Goal: Task Accomplishment & Management: Use online tool/utility

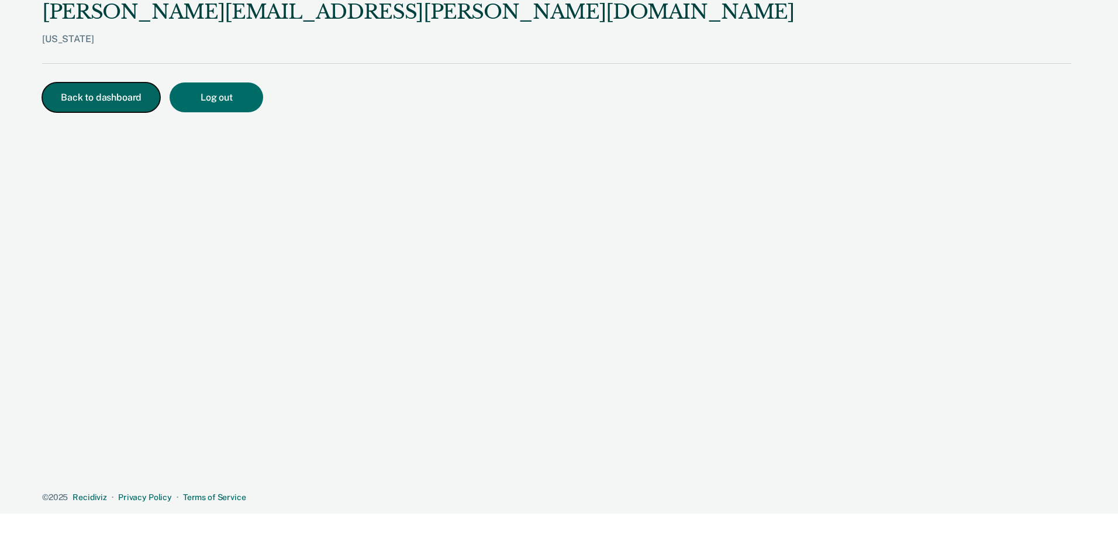
click at [113, 105] on button "Back to dashboard" at bounding box center [101, 97] width 118 height 30
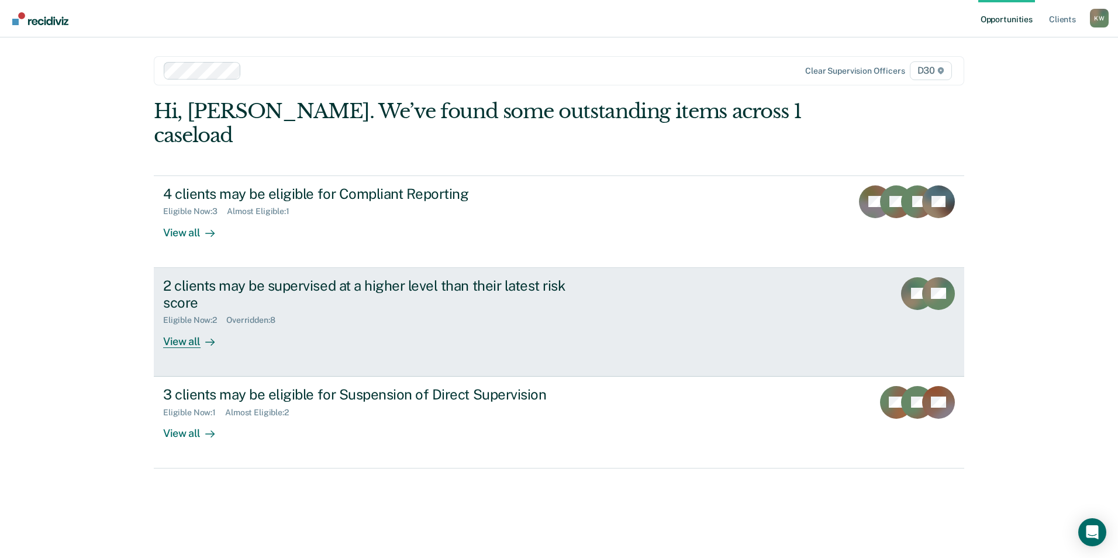
click at [192, 325] on div "View all" at bounding box center [195, 336] width 65 height 23
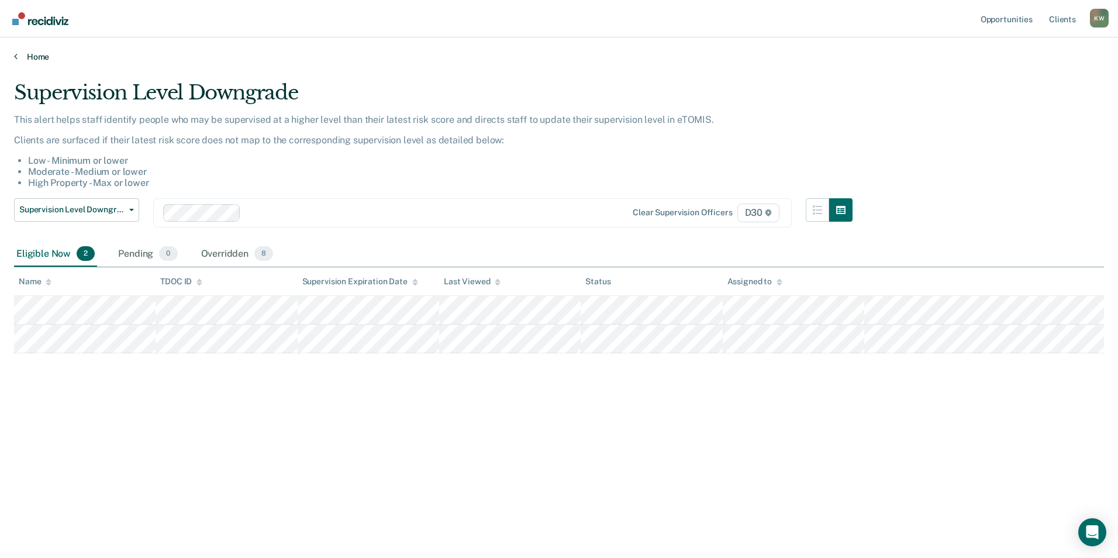
click at [40, 59] on link "Home" at bounding box center [559, 56] width 1090 height 11
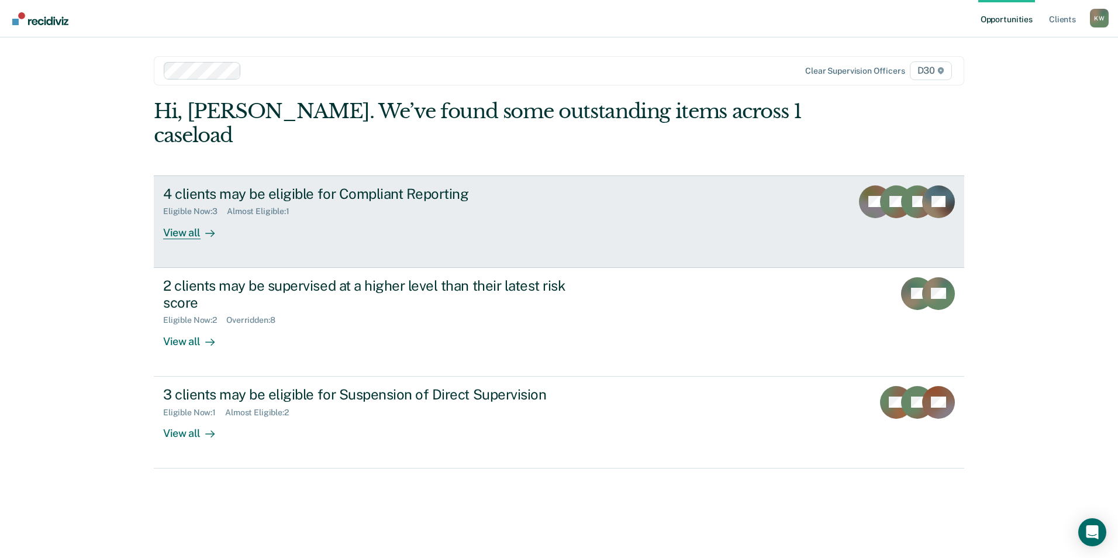
click at [183, 216] on div "View all" at bounding box center [195, 227] width 65 height 23
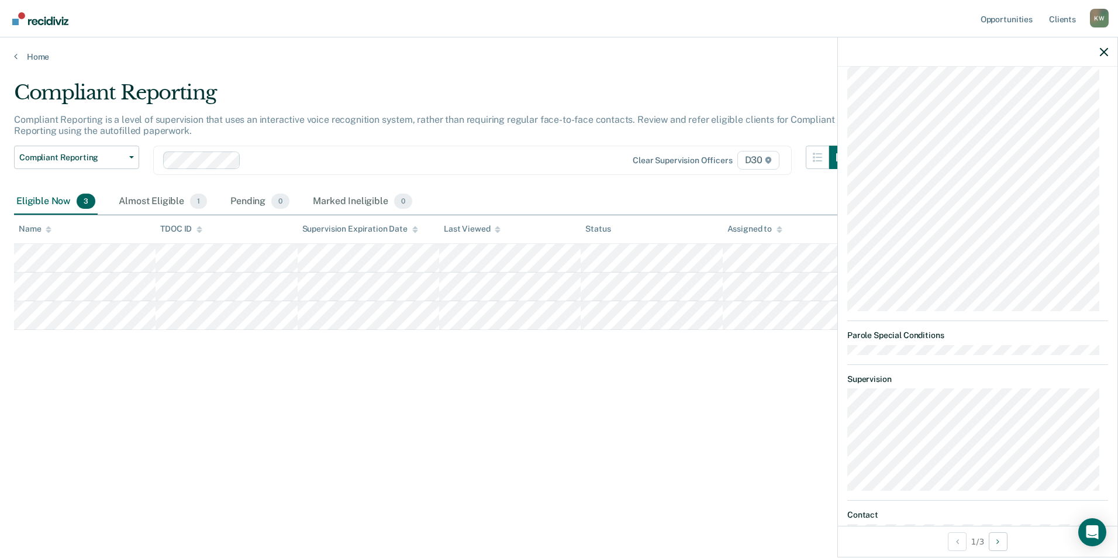
scroll to position [58, 0]
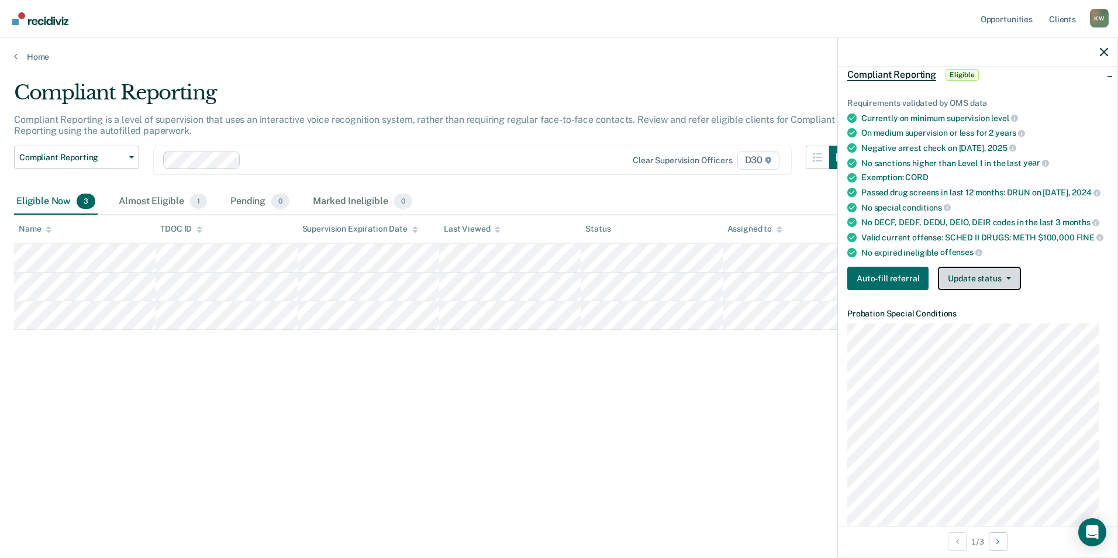
click at [988, 288] on button "Update status" at bounding box center [979, 278] width 82 height 23
drag, startPoint x: 718, startPoint y: 397, endPoint x: 747, endPoint y: 400, distance: 29.4
click at [719, 399] on div "Compliant Reporting Compliant Reporting is a level of supervision that uses an …" at bounding box center [559, 275] width 1090 height 389
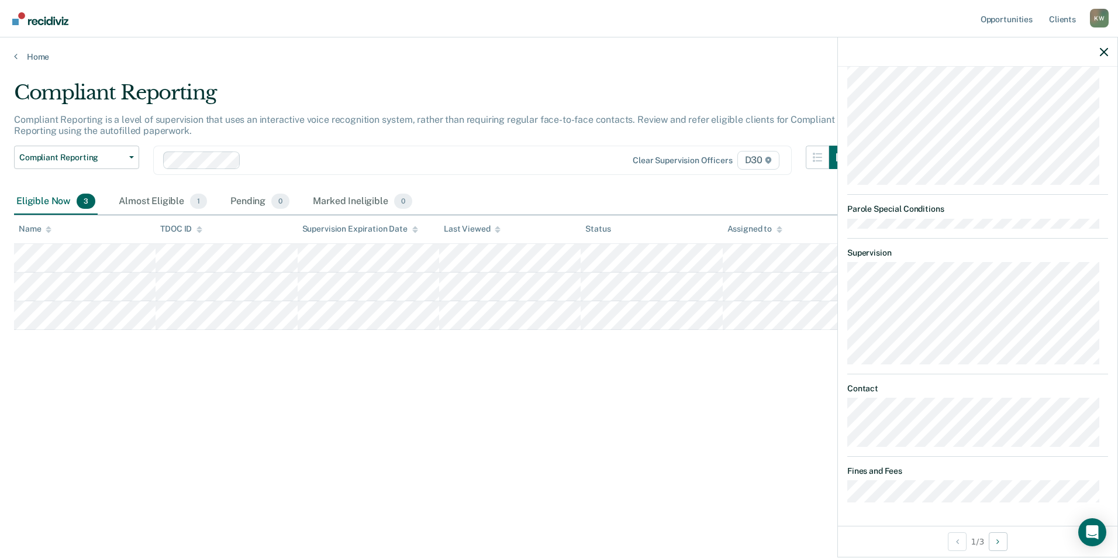
scroll to position [145, 0]
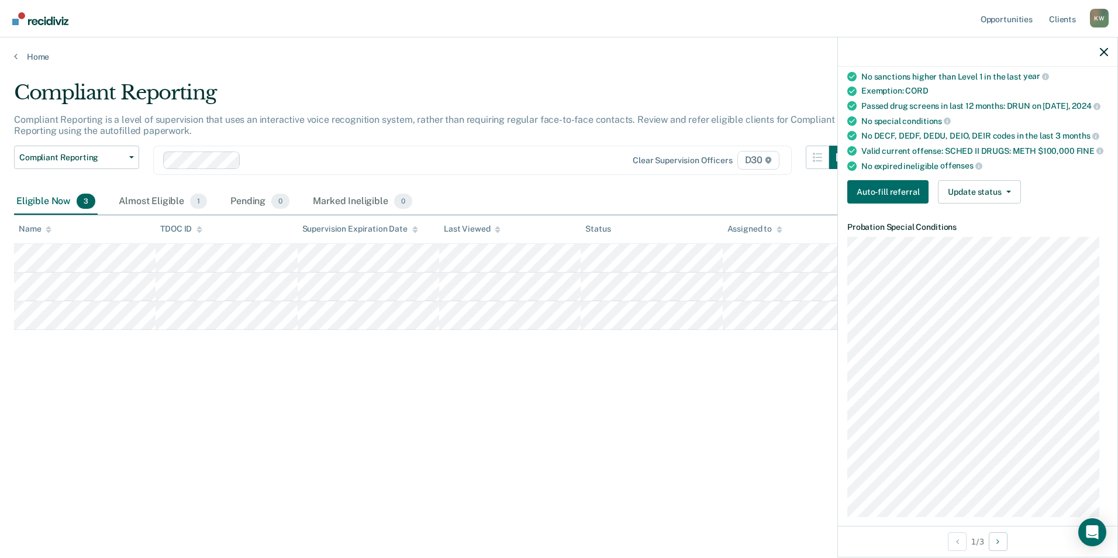
click at [189, 398] on div "Compliant Reporting Compliant Reporting is a level of supervision that uses an …" at bounding box center [559, 275] width 1090 height 389
click at [552, 82] on div "Compliant Reporting" at bounding box center [433, 97] width 838 height 33
click at [1107, 54] on icon "button" at bounding box center [1103, 52] width 8 height 8
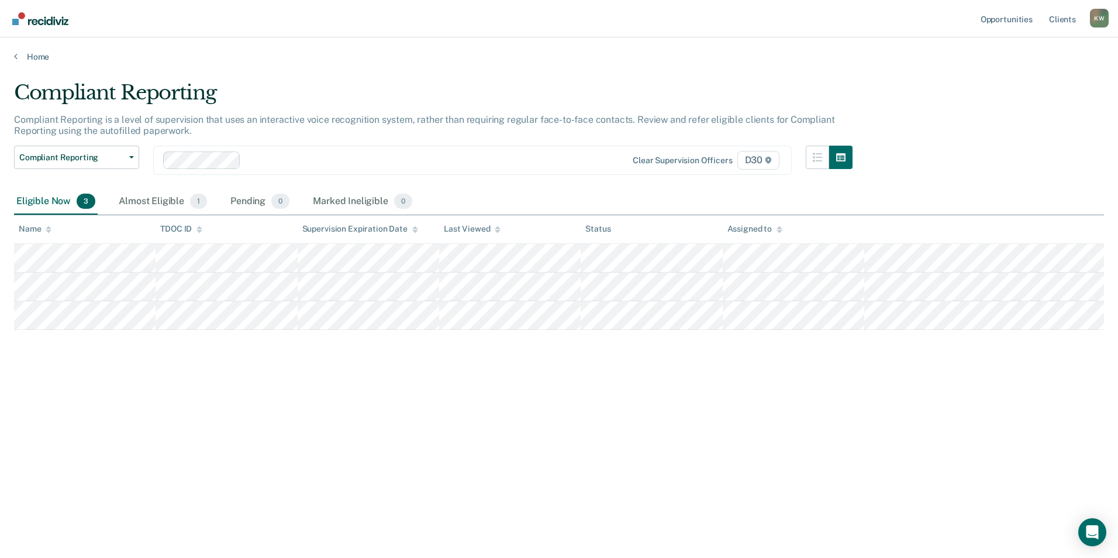
click at [418, 409] on div "Compliant Reporting Compliant Reporting is a level of supervision that uses an …" at bounding box center [559, 275] width 1090 height 389
click at [150, 199] on div "Almost Eligible 1" at bounding box center [162, 202] width 93 height 26
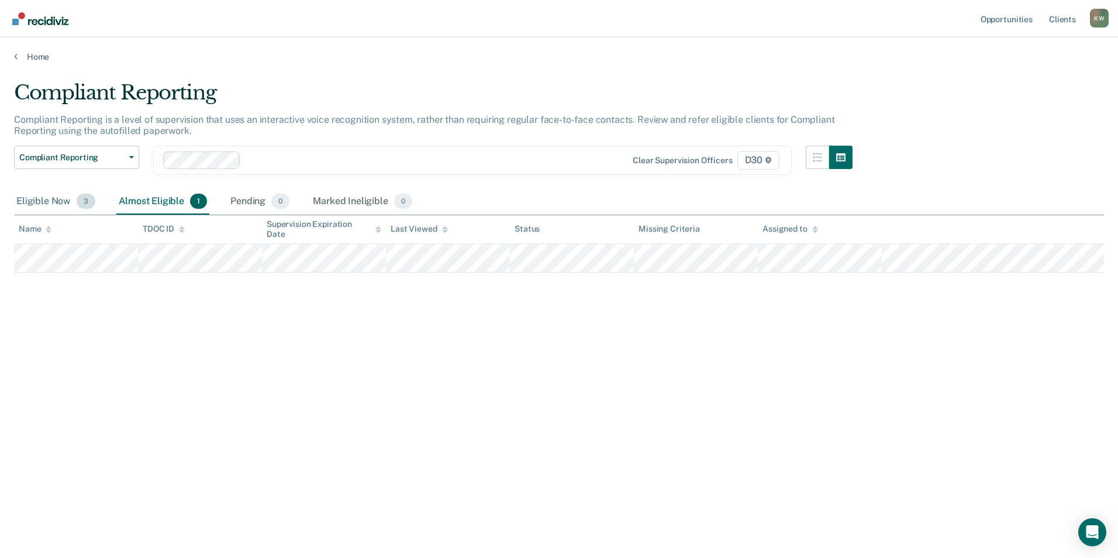
click at [43, 197] on div "Eligible Now 3" at bounding box center [56, 202] width 84 height 26
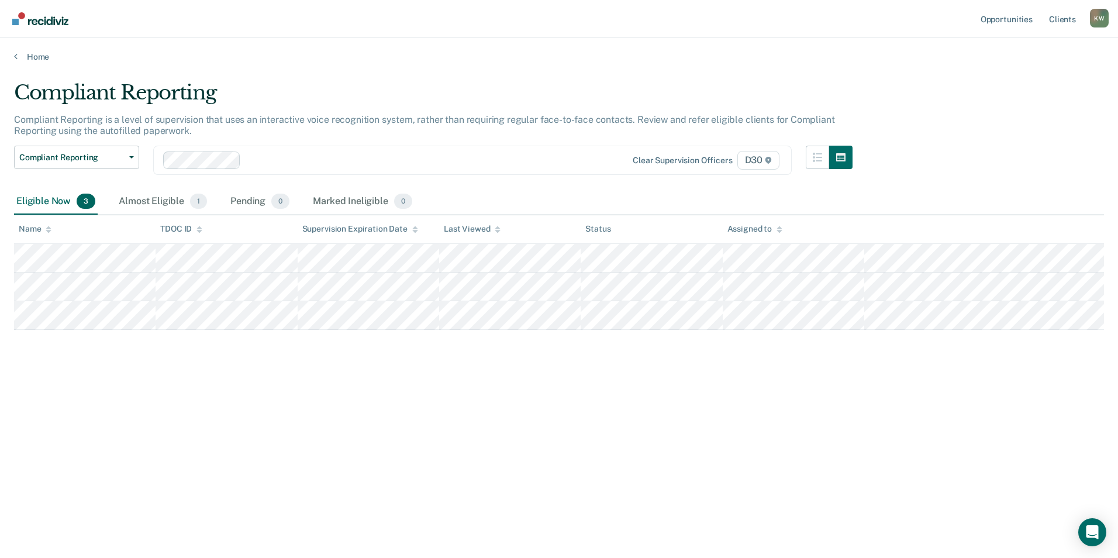
click at [184, 408] on div "Compliant Reporting Compliant Reporting is a level of supervision that uses an …" at bounding box center [559, 275] width 1090 height 389
